Goal: Transaction & Acquisition: Purchase product/service

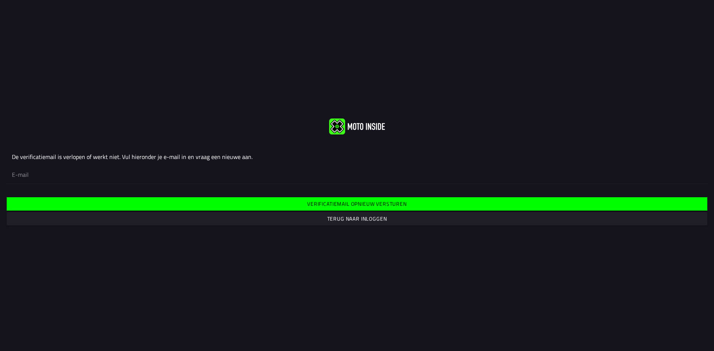
click at [0, 0] on slot "Terug naar inloggen" at bounding box center [0, 0] width 0 height 0
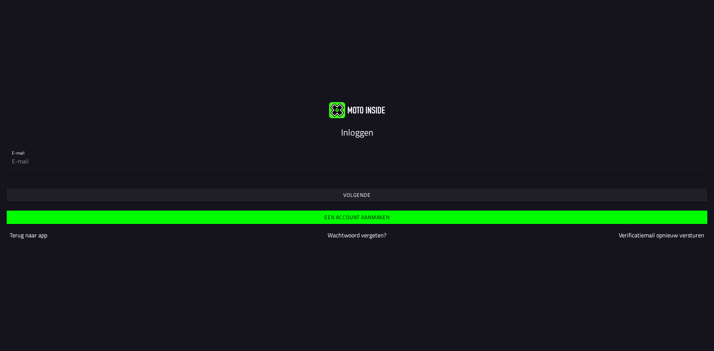
click at [196, 162] on input "email" at bounding box center [357, 161] width 690 height 15
type input "[EMAIL_ADDRESS][DOMAIN_NAME]"
click at [0, 0] on slot "Volgende" at bounding box center [0, 0] width 0 height 0
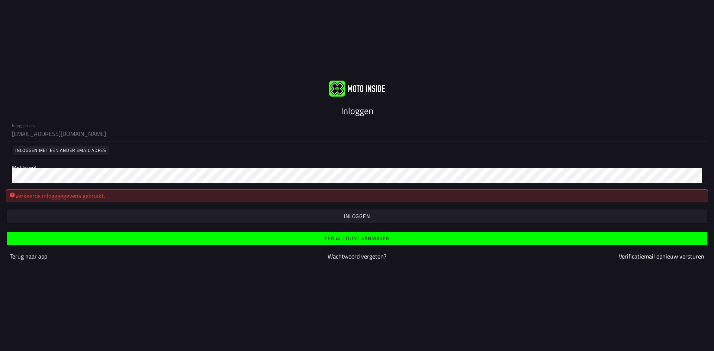
drag, startPoint x: 124, startPoint y: 168, endPoint x: 0, endPoint y: 159, distance: 124.1
click at [0, 159] on div "Inloggen als 12jandouwebesselink@gmail.com Inloggen met een ander email adres W…" at bounding box center [357, 150] width 714 height 66
click at [0, 169] on div "Inloggen als 12jandouwebesselink@gmail.com Inloggen met een ander email adres W…" at bounding box center [357, 150] width 714 height 66
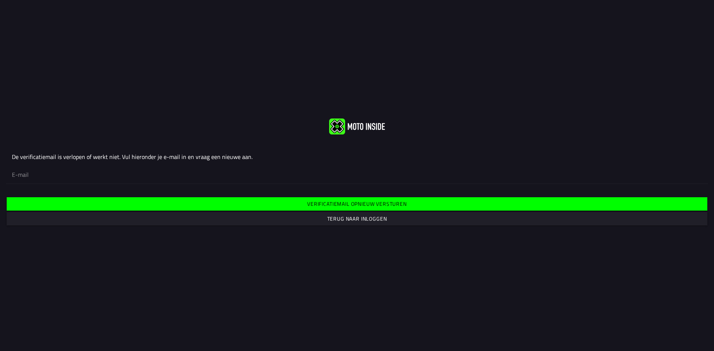
click at [211, 177] on input "email" at bounding box center [357, 174] width 690 height 16
type input "[EMAIL_ADDRESS][DOMAIN_NAME]"
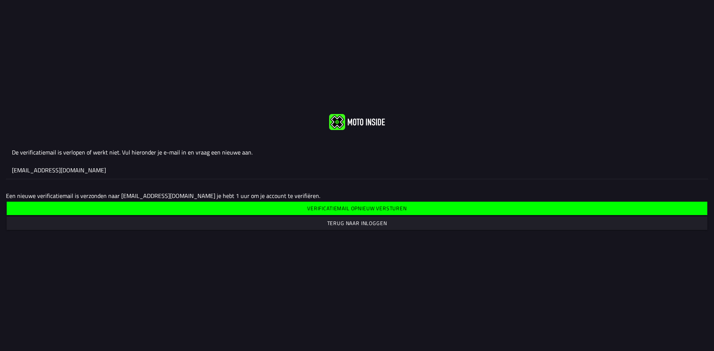
click at [0, 0] on slot "Verificatiemail opnieuw versturen" at bounding box center [0, 0] width 0 height 0
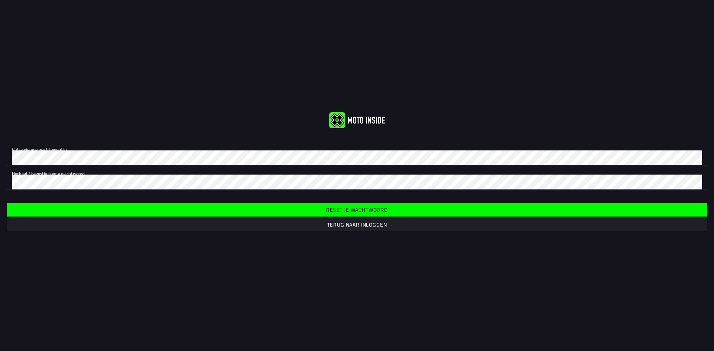
click at [195, 166] on div "Vul je nieuwe wachtwoord in. Herhaal / bevestig nieuw wachtwoord." at bounding box center [357, 166] width 714 height 60
click at [358, 168] on div "Herhaal / bevestig nieuw wachtwoord." at bounding box center [357, 178] width 690 height 24
click at [0, 132] on div "Vul je nieuwe wachtwoord in. Herhaal / bevestig nieuw wachtwoord. Reset je wach…" at bounding box center [357, 175] width 714 height 127
click at [0, 0] on slot "Reset je wachtwoord" at bounding box center [0, 0] width 0 height 0
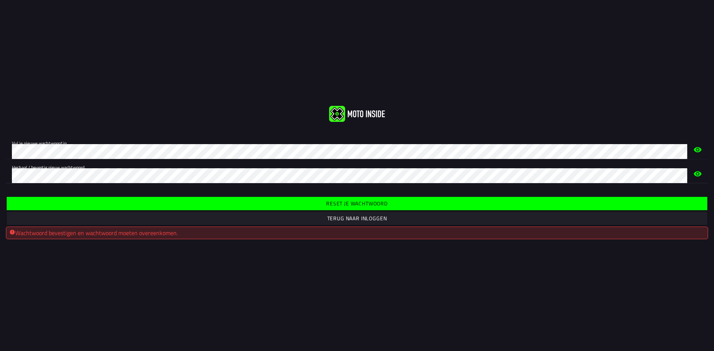
click at [0, 169] on div "Vul je nieuwe wachtwoord in. Herhaal / bevestig nieuw wachtwoord." at bounding box center [357, 159] width 714 height 60
click at [698, 150] on icon "eye" at bounding box center [697, 149] width 8 height 5
click at [120, 203] on span "Reset je wachtwoord" at bounding box center [356, 203] width 689 height 13
click at [87, 188] on div "Vul je nieuwe wachtwoord in. Herhaal / bevestig nieuw wachtwoord." at bounding box center [357, 159] width 714 height 60
click at [295, 201] on span "Reset je wachtwoord" at bounding box center [356, 203] width 689 height 13
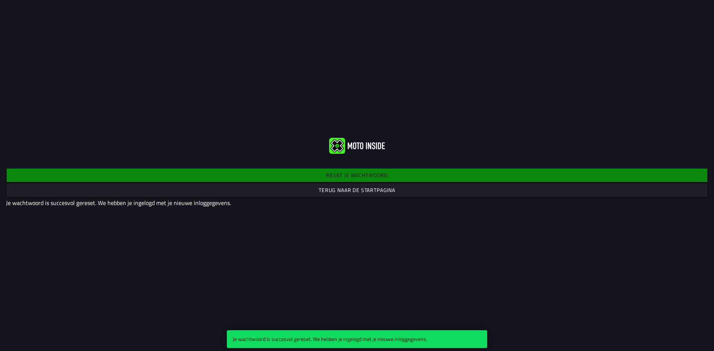
click at [290, 209] on div "Reset je wachtwoord Terug naar de startpagina Je wachtwoord is succesvol gerese…" at bounding box center [357, 187] width 714 height 52
click at [0, 0] on slot "Terug naar de startpagina" at bounding box center [0, 0] width 0 height 0
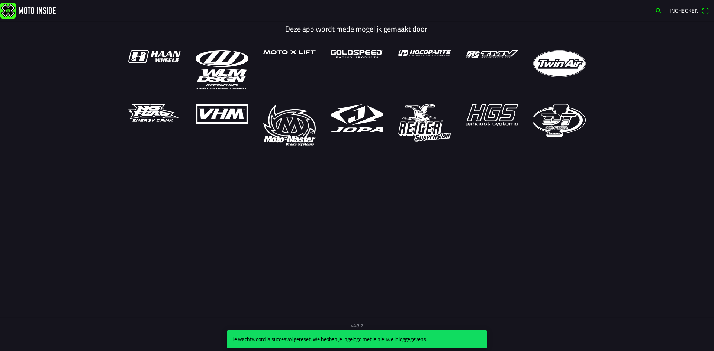
click at [696, 7] on span "Inchecken" at bounding box center [683, 11] width 29 height 8
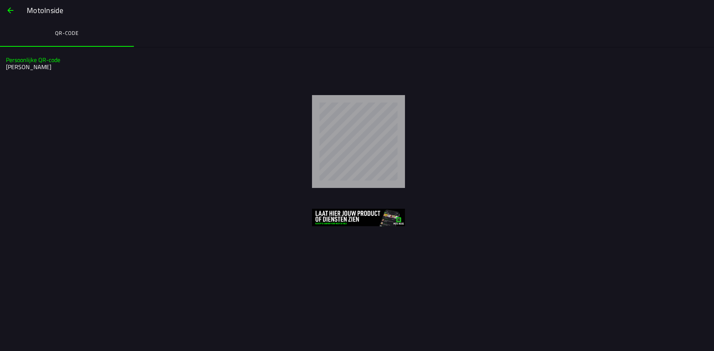
click at [9, 7] on span "button" at bounding box center [10, 10] width 9 height 18
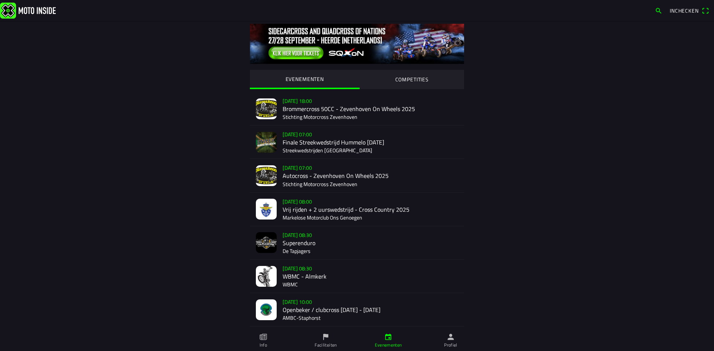
click at [27, 10] on img at bounding box center [28, 10] width 56 height 16
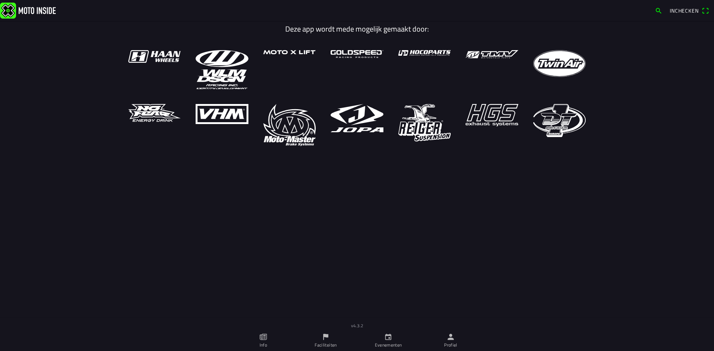
click at [35, 16] on img at bounding box center [28, 10] width 56 height 16
click at [287, 40] on ion-col "Deze app wordt mede mogelijk gemaakt door:" at bounding box center [357, 37] width 472 height 28
click at [13, 6] on img at bounding box center [28, 10] width 56 height 16
click at [397, 340] on link "Evenementen" at bounding box center [388, 340] width 62 height 21
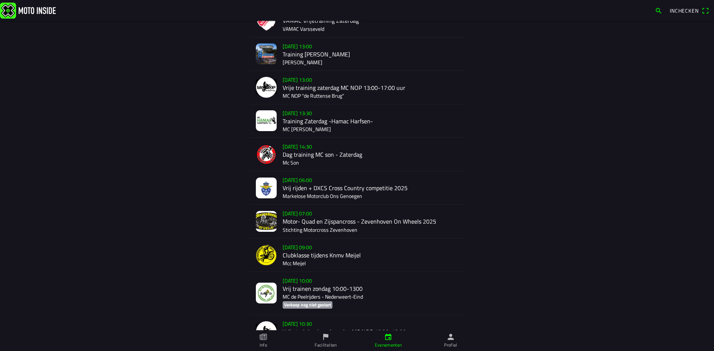
scroll to position [324, 0]
click at [339, 186] on div "zo 21 sep. - 06:00 Vrij rijden + DXCS Cross Country competitie 2025 Markelose M…" at bounding box center [369, 187] width 175 height 33
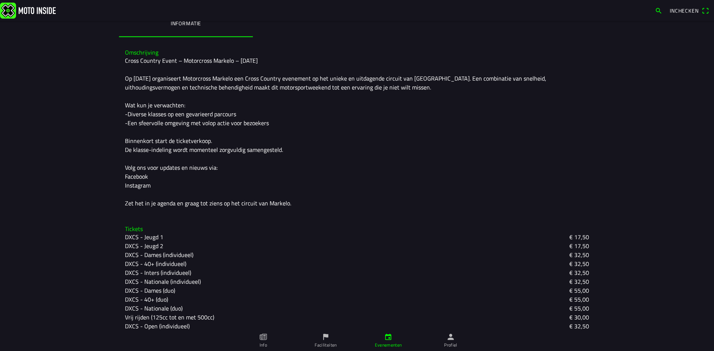
scroll to position [241, 0]
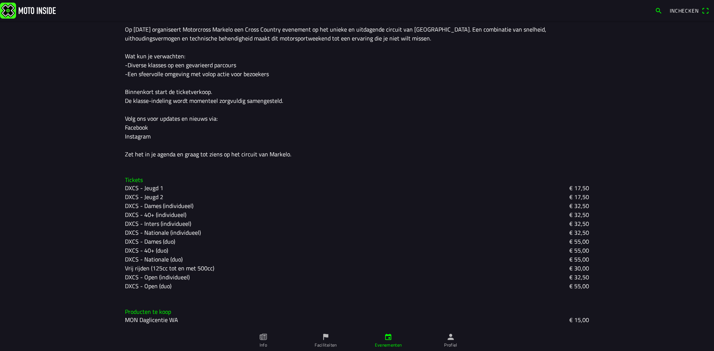
click at [0, 0] on slot "Vrij rijden (125cc tot en met 500cc)" at bounding box center [0, 0] width 0 height 0
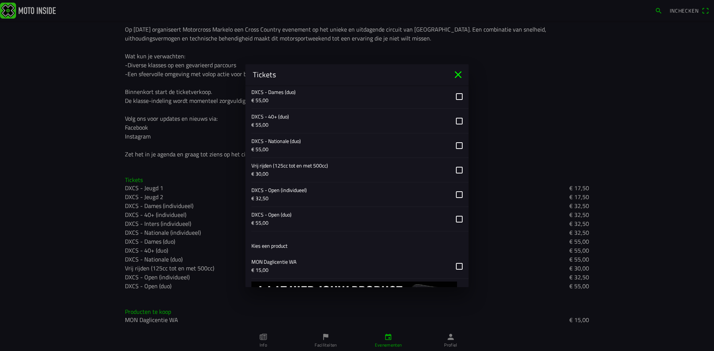
scroll to position [575, 0]
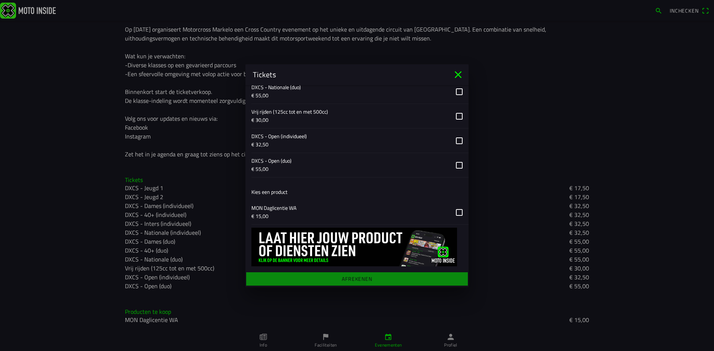
click at [452, 214] on button "button" at bounding box center [359, 212] width 217 height 24
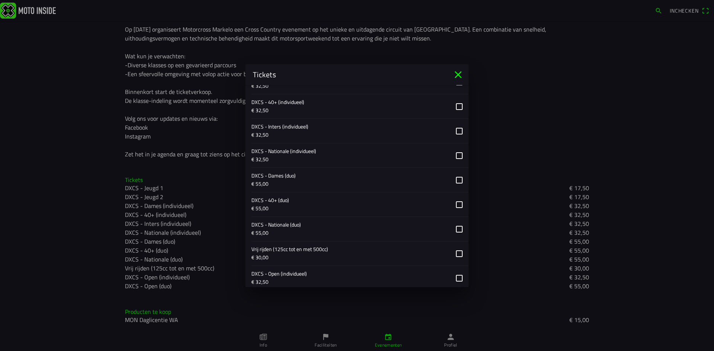
scroll to position [464, 0]
click at [449, 227] on button "button" at bounding box center [359, 228] width 217 height 24
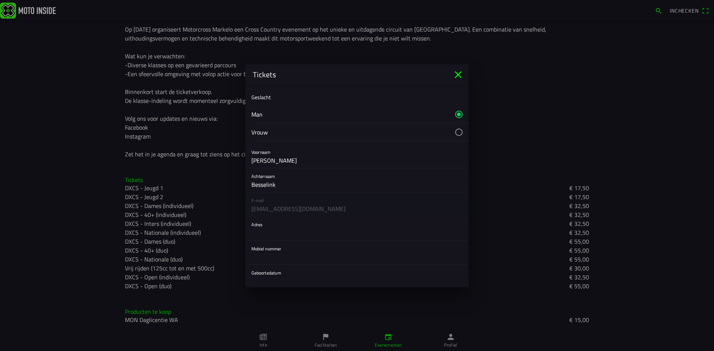
scroll to position [18, 0]
click at [308, 227] on input "text" at bounding box center [356, 234] width 211 height 15
type input "Holskampweg"
click at [312, 263] on input "text" at bounding box center [356, 258] width 211 height 15
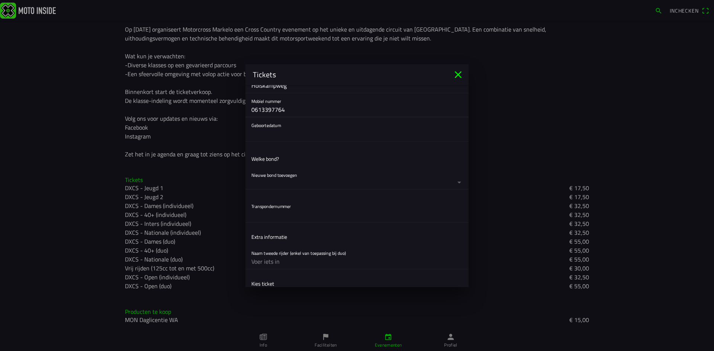
type input "0613397764"
click at [301, 122] on button "button" at bounding box center [359, 129] width 217 height 24
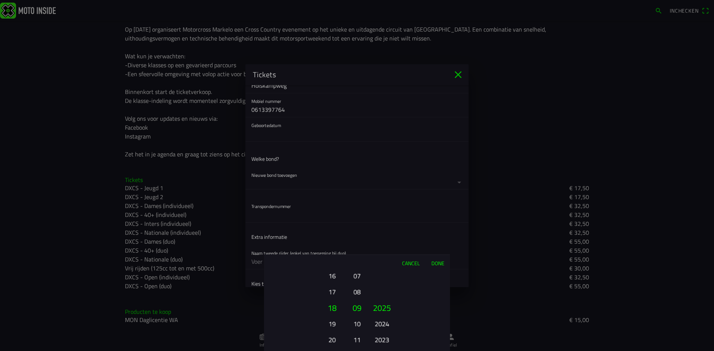
click at [332, 323] on button "19" at bounding box center [331, 323] width 20 height 13
click at [333, 323] on button "20" at bounding box center [331, 323] width 20 height 13
click at [333, 324] on button "21" at bounding box center [331, 323] width 20 height 13
click at [333, 324] on button "22" at bounding box center [331, 323] width 20 height 13
click at [333, 324] on button "23" at bounding box center [331, 323] width 20 height 13
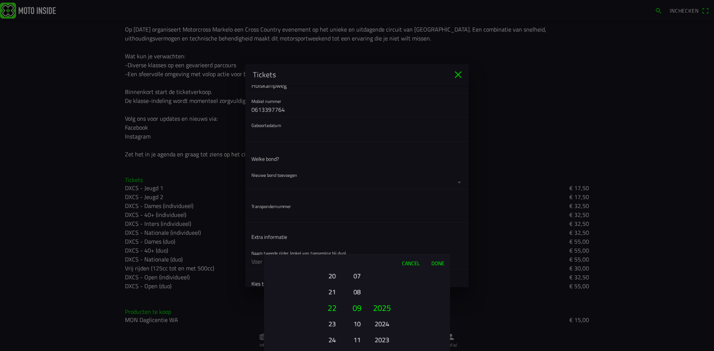
click at [333, 333] on button "24" at bounding box center [331, 339] width 20 height 13
click at [333, 325] on button "25" at bounding box center [331, 323] width 20 height 13
click at [333, 326] on button "26" at bounding box center [331, 323] width 20 height 13
click at [333, 326] on button "27" at bounding box center [331, 323] width 20 height 13
click at [333, 326] on button "28" at bounding box center [331, 323] width 20 height 13
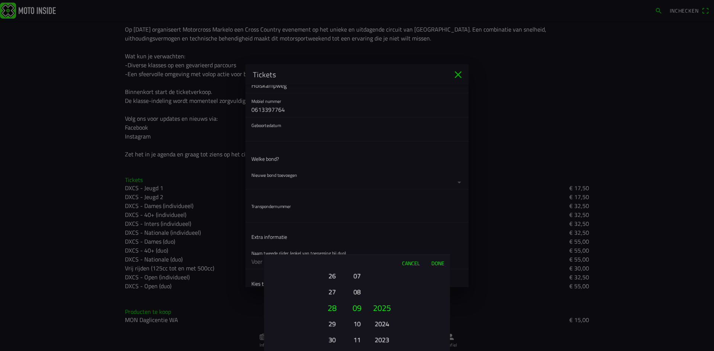
click at [355, 278] on button "07" at bounding box center [357, 275] width 10 height 13
click at [355, 278] on button "05" at bounding box center [357, 275] width 10 height 13
click at [356, 294] on button "04" at bounding box center [357, 291] width 10 height 13
click at [379, 323] on button "2024" at bounding box center [381, 323] width 20 height 13
click at [380, 326] on button "2023" at bounding box center [381, 323] width 20 height 13
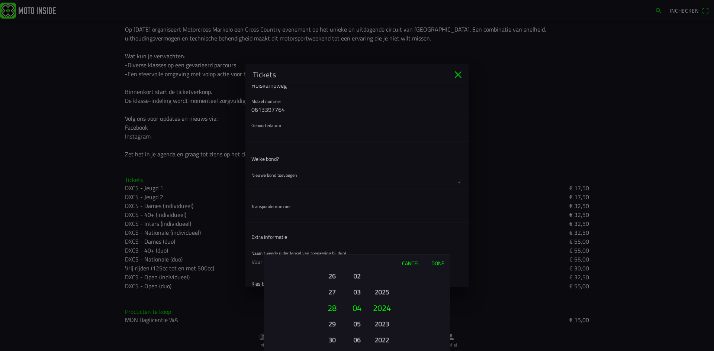
click at [380, 326] on button "2023" at bounding box center [381, 323] width 20 height 13
click at [380, 326] on div "2025 2024 2023 2022 2021 2020 2019 2018 2017 2016 2015 2014 2013 2012 2011 2010…" at bounding box center [381, 340] width 25 height 80
click at [380, 333] on button "2021" at bounding box center [381, 339] width 20 height 13
click at [380, 328] on button "2020" at bounding box center [381, 323] width 20 height 13
click at [380, 328] on button "2019" at bounding box center [381, 324] width 20 height 13
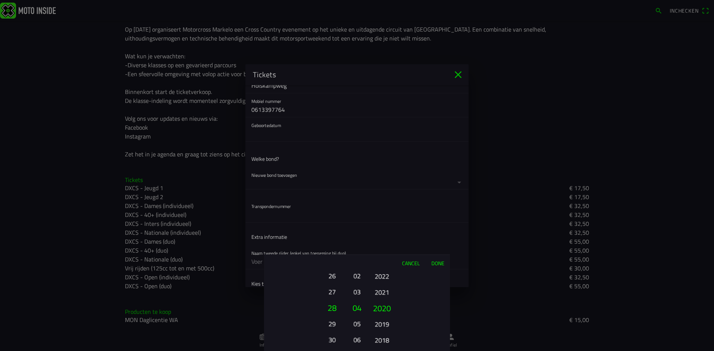
click at [380, 328] on button "2019" at bounding box center [381, 324] width 20 height 13
click at [380, 328] on button "2018" at bounding box center [381, 323] width 20 height 13
click at [380, 333] on button "2017" at bounding box center [381, 339] width 20 height 13
click at [380, 329] on button "2017" at bounding box center [381, 325] width 20 height 13
click at [380, 329] on button "2016" at bounding box center [381, 323] width 20 height 13
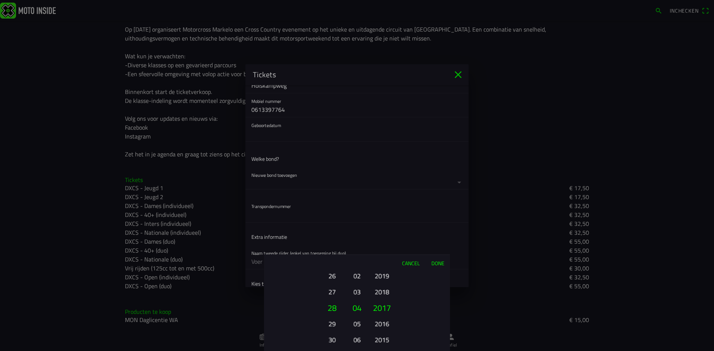
click at [380, 333] on button "2015" at bounding box center [381, 339] width 20 height 13
click at [379, 329] on button "2014" at bounding box center [381, 323] width 20 height 13
click at [379, 333] on button "2013" at bounding box center [381, 339] width 20 height 13
click at [379, 329] on button "2012" at bounding box center [381, 323] width 20 height 13
click at [379, 329] on button "2011" at bounding box center [381, 323] width 20 height 13
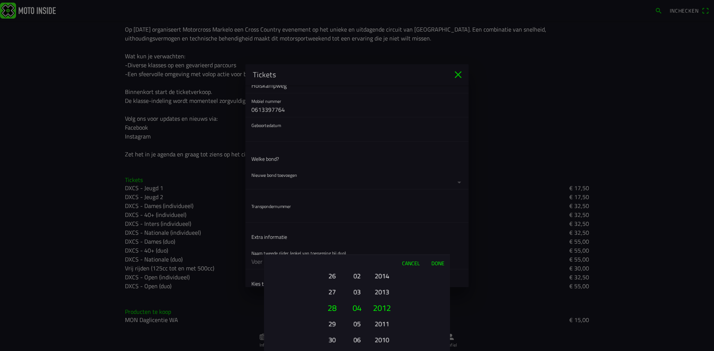
click at [379, 333] on button "2010" at bounding box center [381, 339] width 20 height 13
click at [379, 329] on button "2009" at bounding box center [381, 323] width 20 height 13
click at [379, 333] on button "2008" at bounding box center [381, 339] width 20 height 13
click at [379, 330] on button "2007" at bounding box center [381, 323] width 20 height 13
click at [382, 332] on ion-picker-column "2025 2024 2023 2022 2021 2020 2019 2018 2017 2016 2015 2014 2013 2012 2011 2010…" at bounding box center [408, 311] width 84 height 80
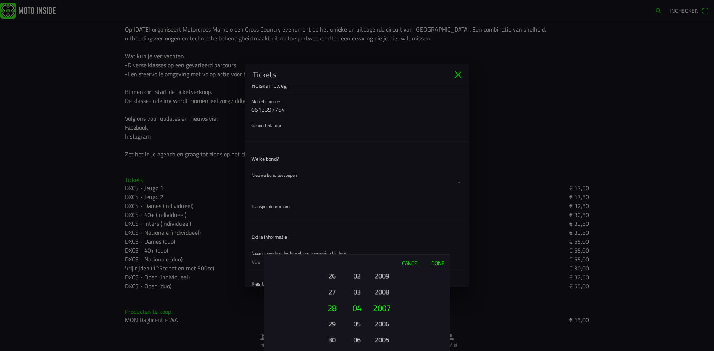
click at [381, 337] on button "2005" at bounding box center [381, 339] width 20 height 13
click at [381, 337] on div "2025 2024 2023 2022 2021 2020 2019 2018 2017 2016 2015 2014 2013 2012 2011 2010…" at bounding box center [381, 340] width 25 height 80
click at [382, 308] on button "2003" at bounding box center [381, 308] width 25 height 16
click at [384, 324] on button "2003" at bounding box center [381, 323] width 20 height 13
click at [439, 268] on button "Done" at bounding box center [437, 263] width 25 height 16
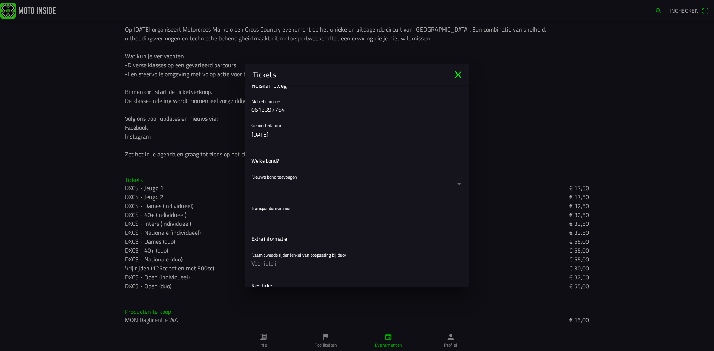
click at [295, 182] on button "button" at bounding box center [359, 180] width 217 height 22
click at [296, 157] on ion-backdrop at bounding box center [357, 175] width 714 height 351
click at [286, 175] on button "button" at bounding box center [359, 180] width 217 height 22
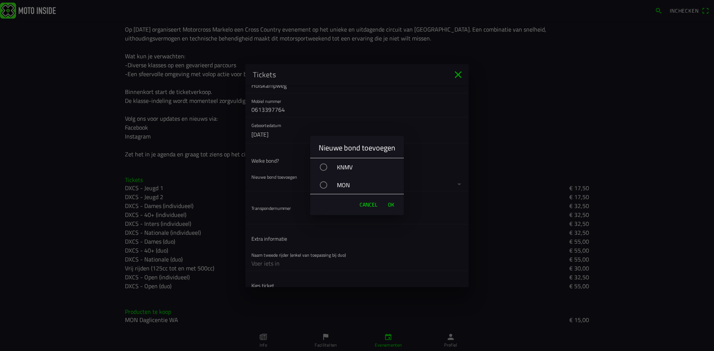
click at [335, 183] on div "MON" at bounding box center [360, 185] width 86 height 19
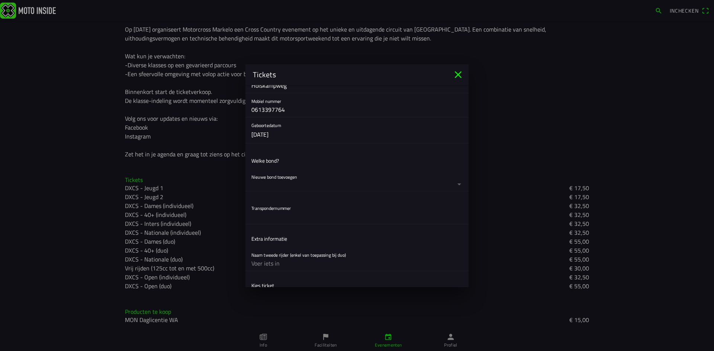
click at [291, 212] on ion-backdrop at bounding box center [357, 175] width 714 height 351
click at [415, 183] on button "button" at bounding box center [359, 180] width 217 height 22
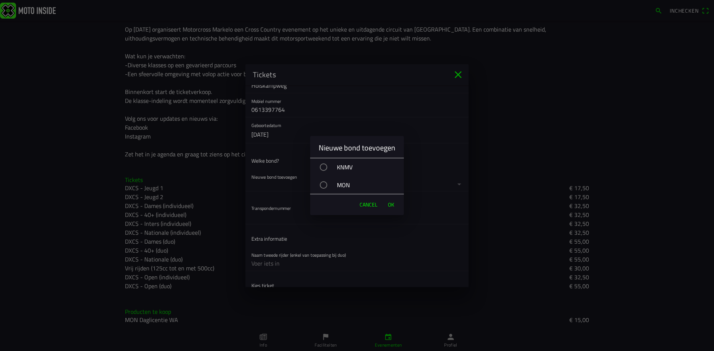
click at [323, 185] on div "button" at bounding box center [323, 184] width 7 height 7
click at [387, 206] on button "OK" at bounding box center [391, 204] width 14 height 15
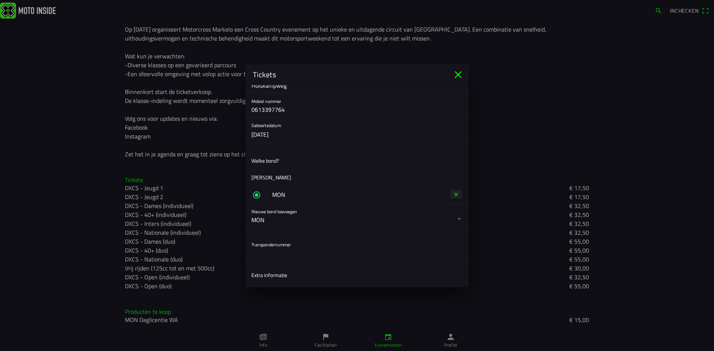
click at [452, 219] on button "button" at bounding box center [359, 216] width 217 height 24
click at [452, 219] on ion-backdrop at bounding box center [357, 175] width 714 height 351
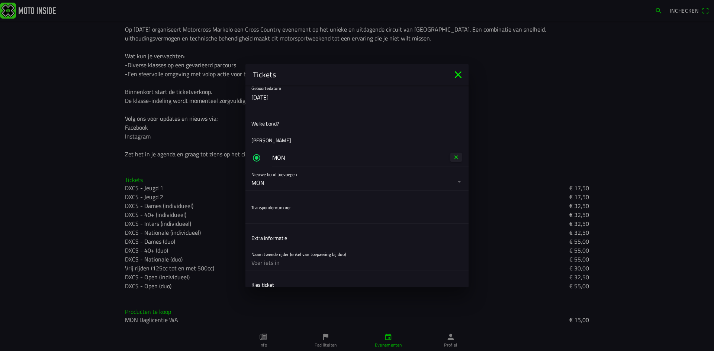
click at [332, 219] on input "text" at bounding box center [356, 215] width 211 height 15
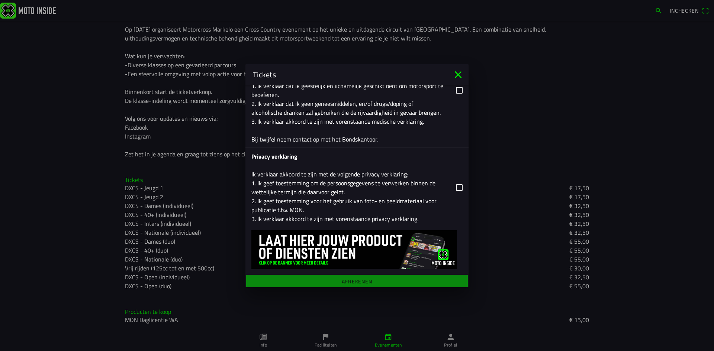
scroll to position [1267, 0]
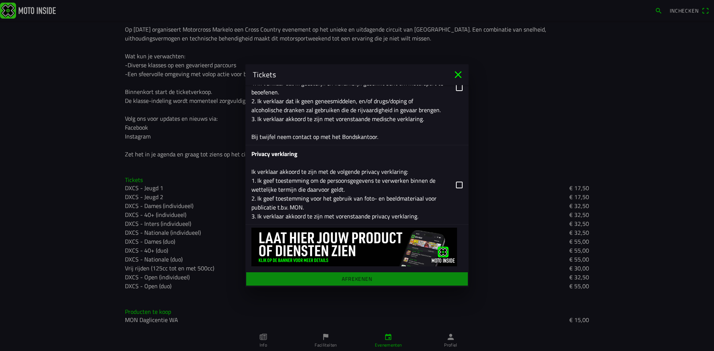
click at [453, 184] on button "button" at bounding box center [359, 184] width 217 height 79
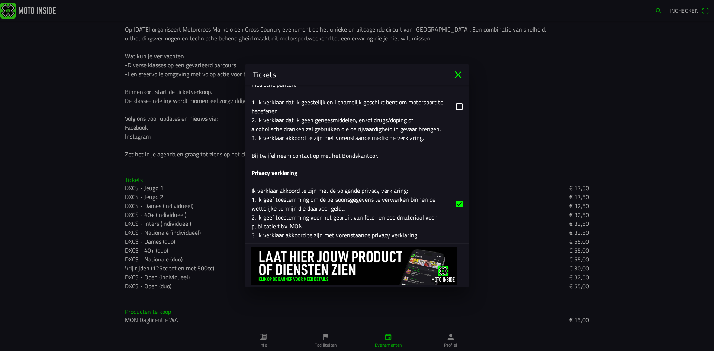
scroll to position [1192, 0]
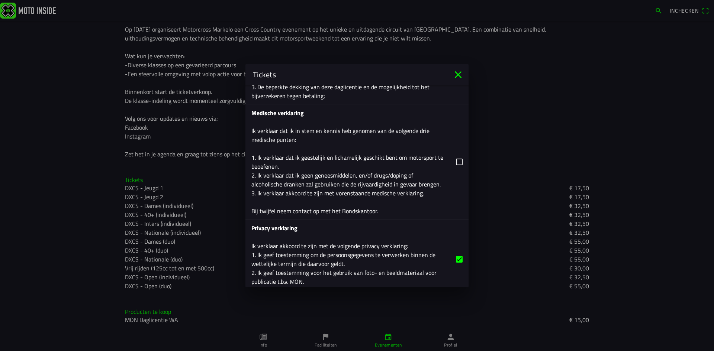
click at [450, 160] on button "button" at bounding box center [359, 161] width 217 height 115
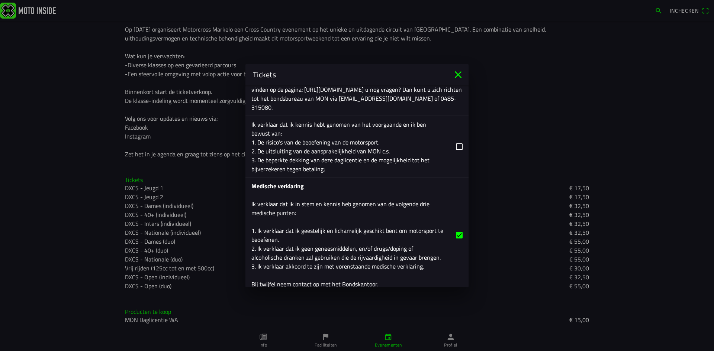
scroll to position [1118, 0]
click at [446, 142] on button "button" at bounding box center [359, 147] width 217 height 61
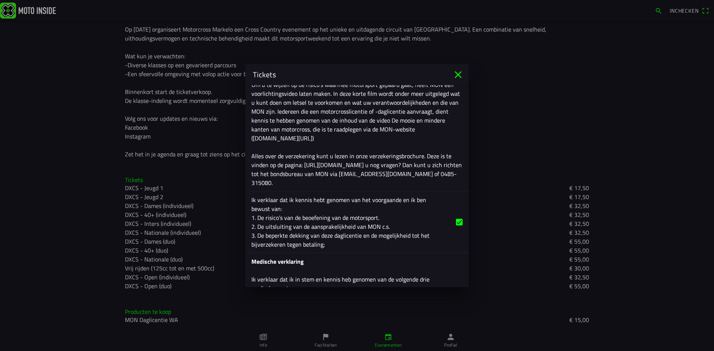
scroll to position [1267, 0]
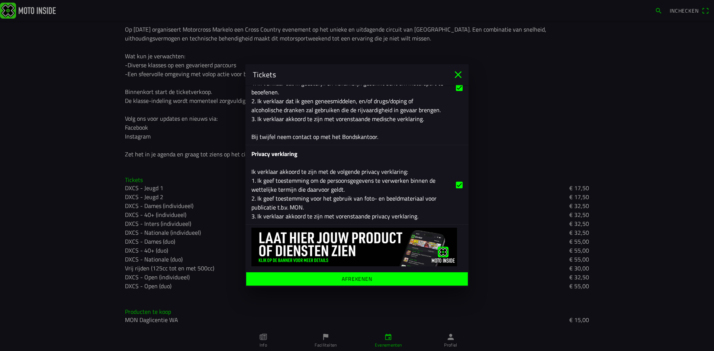
click at [375, 284] on span "Afrekenen" at bounding box center [357, 278] width 210 height 13
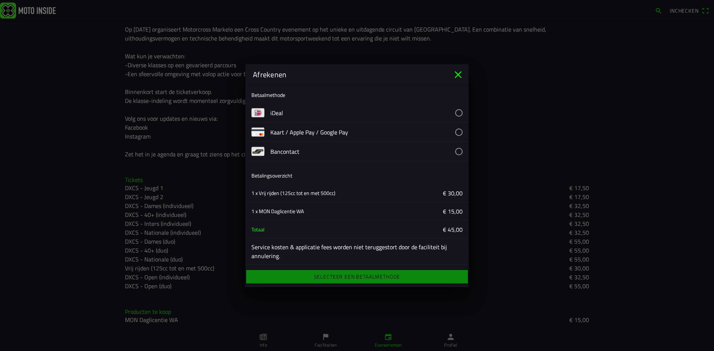
scroll to position [3, 0]
drag, startPoint x: 306, startPoint y: 210, endPoint x: 259, endPoint y: 208, distance: 47.2
click at [259, 208] on div "1 x MON Daglicentie WA" at bounding box center [301, 210] width 100 height 18
copy ion-text "MON Daglicentie WA"
click at [444, 111] on button "button" at bounding box center [369, 111] width 198 height 19
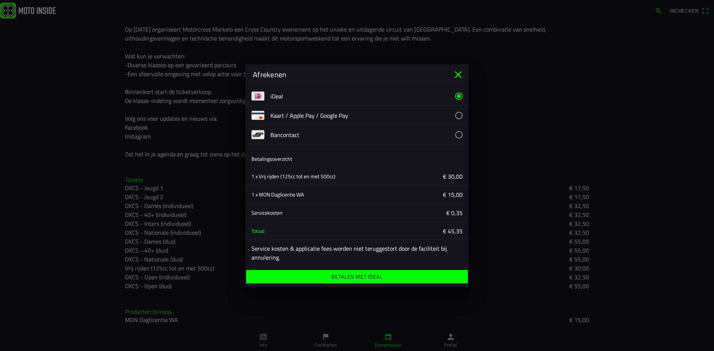
scroll to position [21, 0]
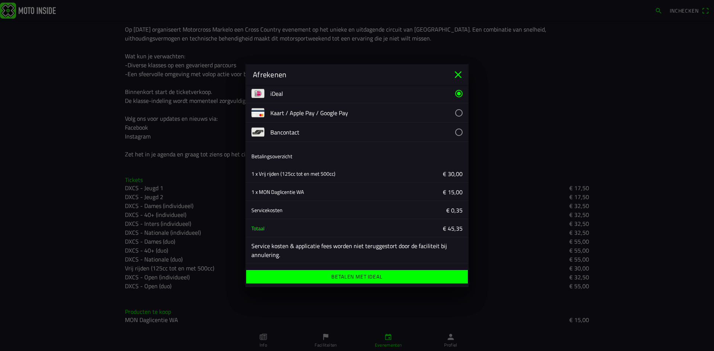
click at [383, 190] on ion-label "€ 15,00" at bounding box center [413, 191] width 100 height 9
click at [387, 276] on span "Betalen met iDeal" at bounding box center [357, 276] width 210 height 13
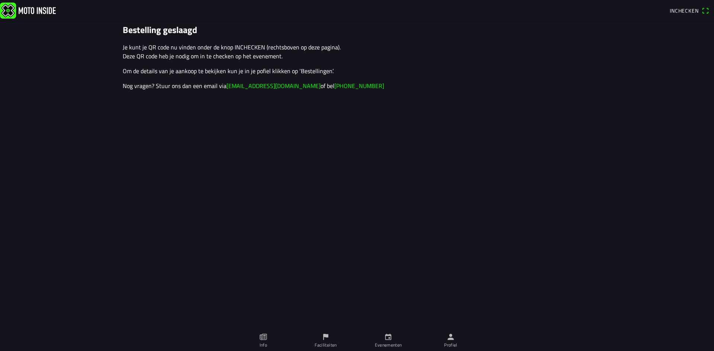
click at [29, 10] on img at bounding box center [28, 10] width 56 height 16
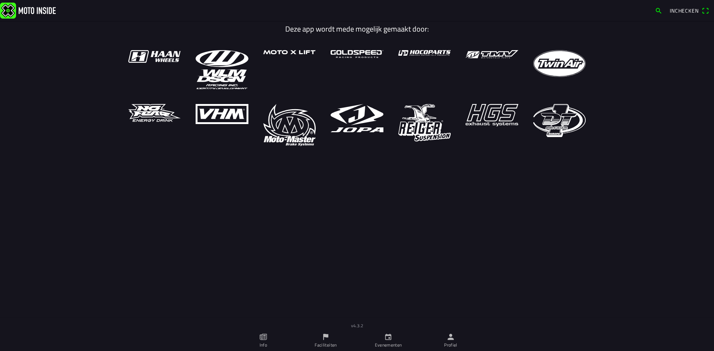
click at [448, 340] on icon "person" at bounding box center [450, 337] width 6 height 6
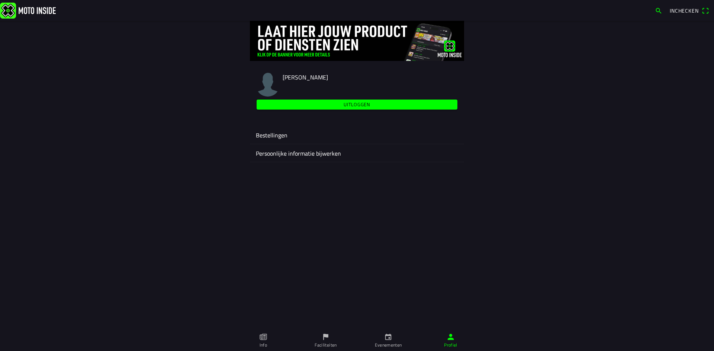
click at [271, 137] on ion-label "Bestellingen" at bounding box center [357, 135] width 202 height 9
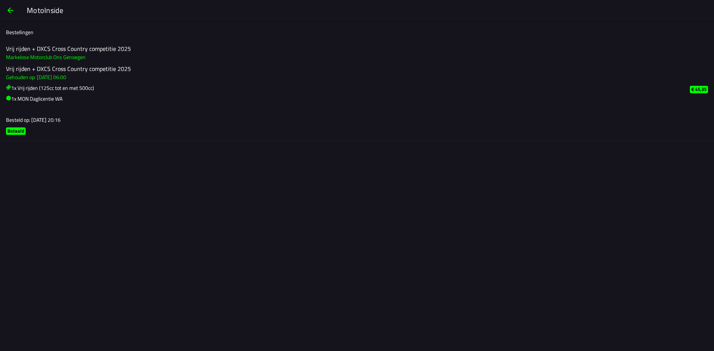
click at [22, 100] on h3 "1x MON Daglicentie WA" at bounding box center [342, 99] width 672 height 8
click at [25, 82] on div "Vrij rijden + DXCS Cross Country competitie 2025 Gehouden op: zo 21 sep. - 06:0…" at bounding box center [342, 83] width 672 height 37
click at [12, 10] on span "button" at bounding box center [10, 10] width 9 height 18
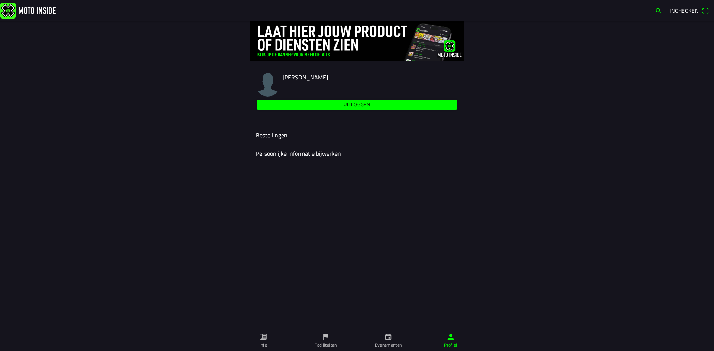
click at [680, 13] on span "Inchecken" at bounding box center [683, 11] width 29 height 8
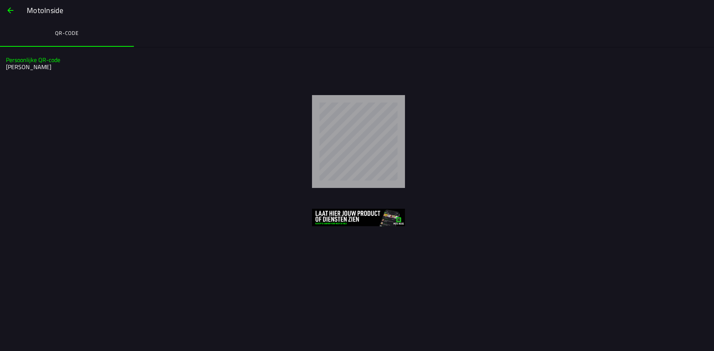
click at [4, 12] on button "button" at bounding box center [10, 10] width 18 height 18
